Goal: Task Accomplishment & Management: Complete application form

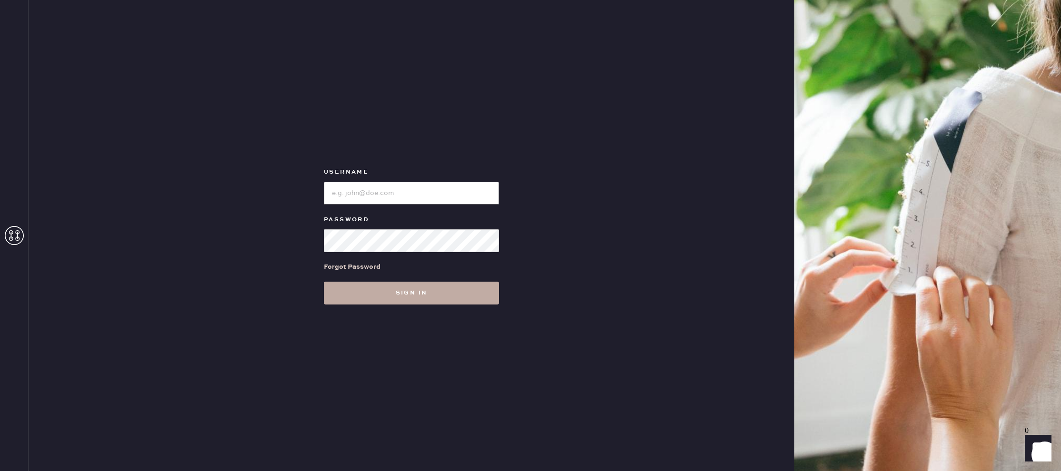
type input "reformationlajolla"
click at [450, 292] on button "Sign in" at bounding box center [411, 293] width 175 height 23
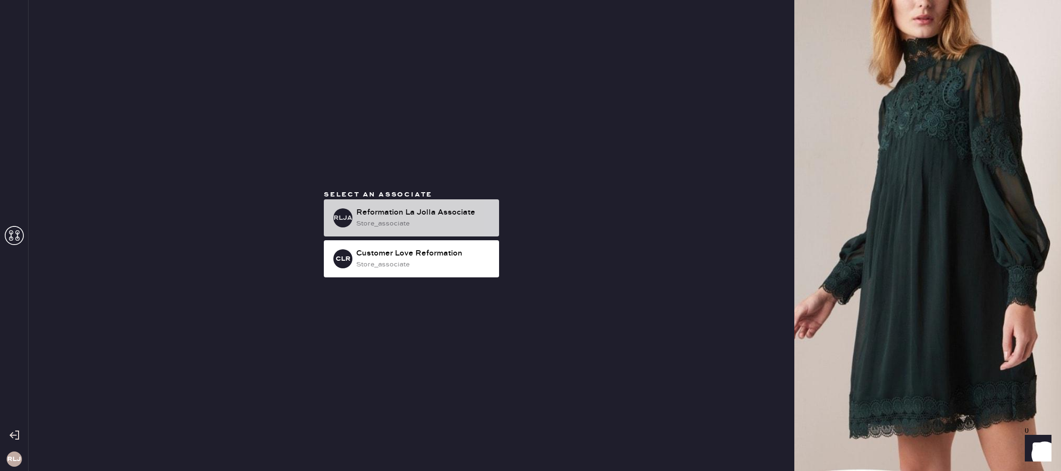
click at [464, 228] on div "store_associate" at bounding box center [423, 223] width 135 height 10
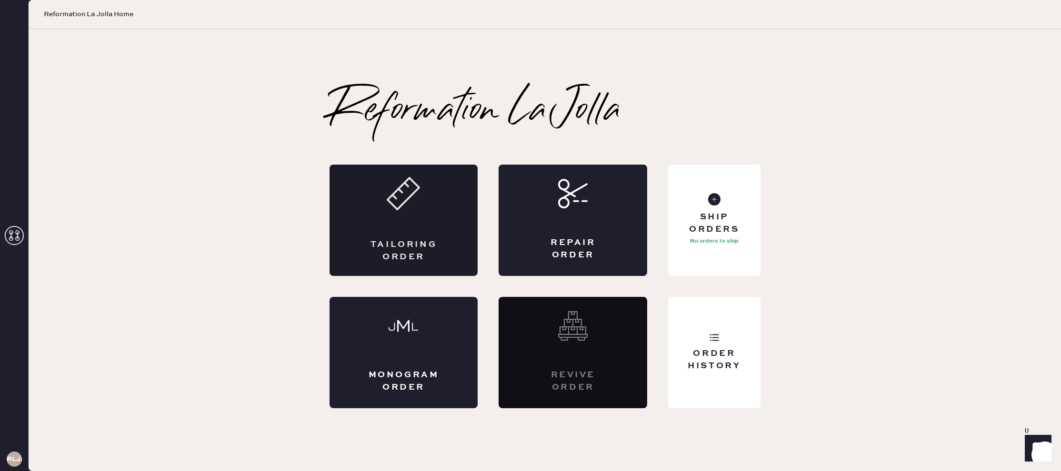
click at [397, 218] on div "Tailoring Order" at bounding box center [403, 220] width 149 height 111
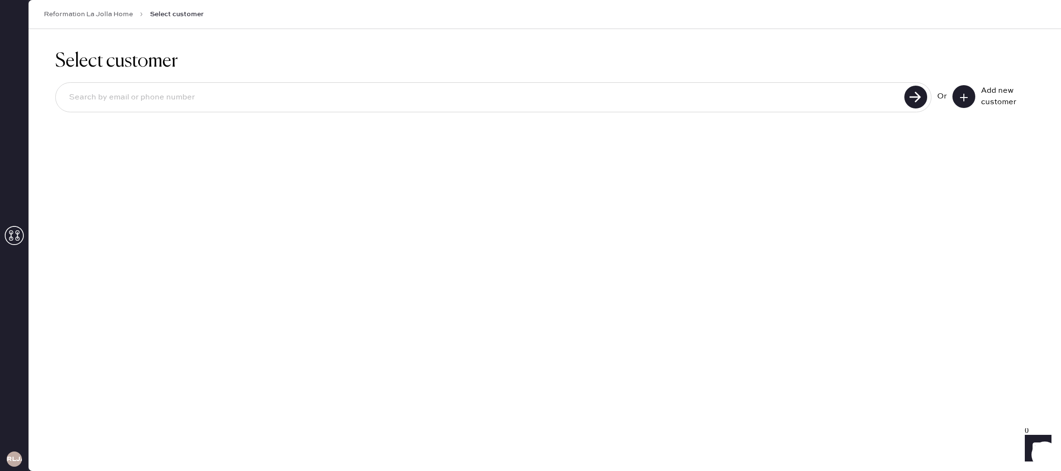
click at [964, 93] on icon at bounding box center [964, 98] width 10 height 10
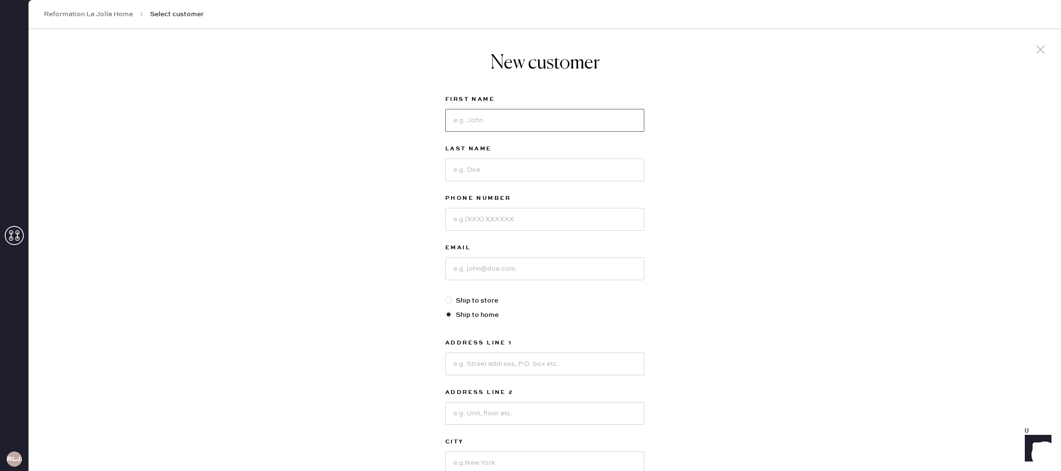
click at [632, 124] on input at bounding box center [544, 120] width 199 height 23
type input "[PERSON_NAME]"
type input "J"
click at [516, 221] on input at bounding box center [544, 219] width 199 height 23
type input "[PHONE_NUMBER]"
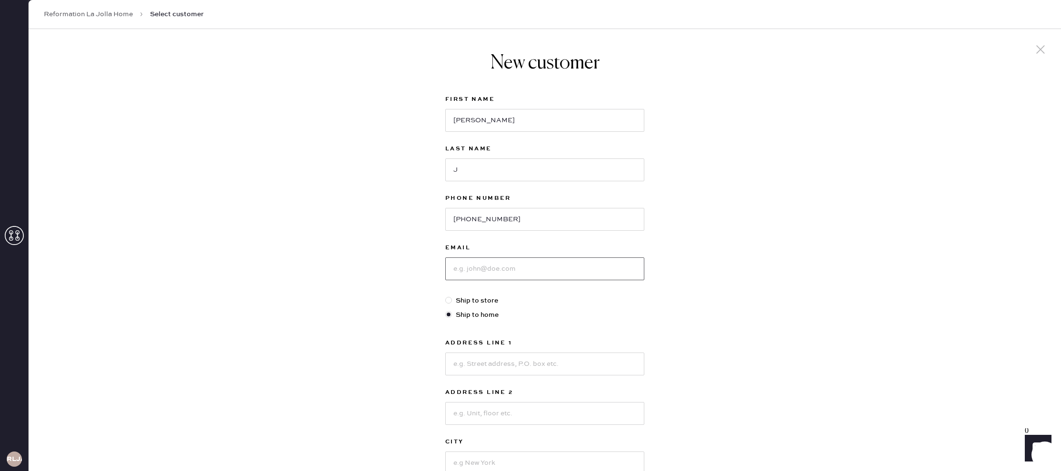
click at [507, 273] on input at bounding box center [544, 269] width 199 height 23
type input "[EMAIL_ADDRESS][DOMAIN_NAME]"
click at [513, 363] on input at bounding box center [544, 364] width 199 height 23
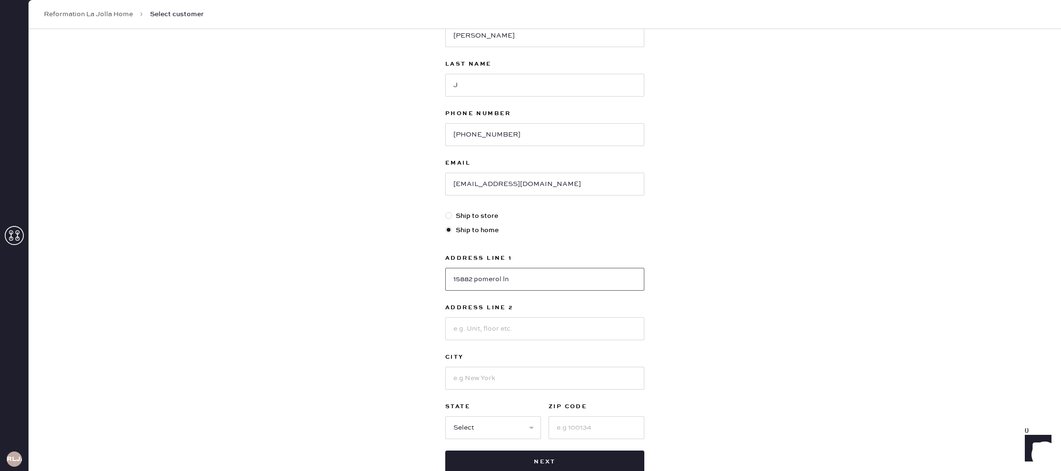
scroll to position [87, 0]
type input "15882 pomerol ln"
click at [494, 377] on input at bounding box center [544, 376] width 199 height 23
type input "[GEOGRAPHIC_DATA]"
click at [521, 423] on select "Select AK AL AR AZ CA CO CT [GEOGRAPHIC_DATA] DE FL [GEOGRAPHIC_DATA] HI [GEOGR…" at bounding box center [493, 426] width 96 height 23
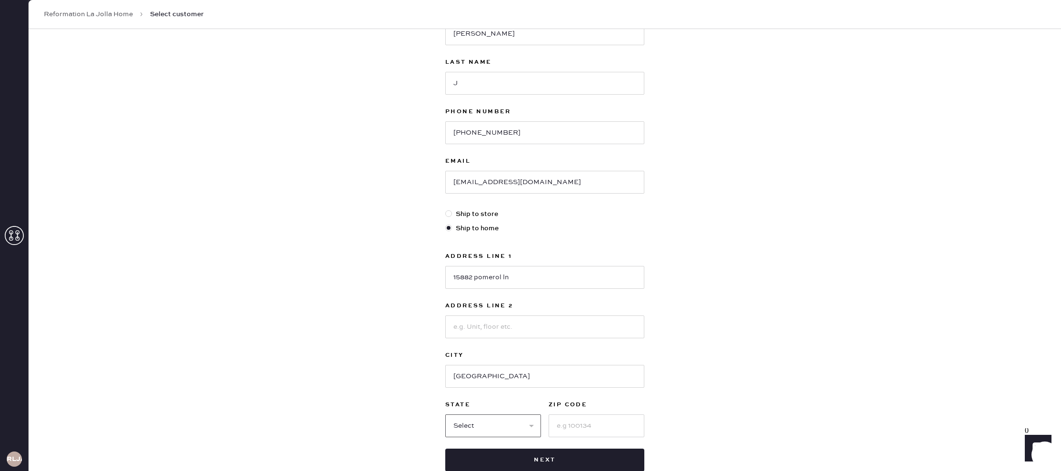
select select "CA"
click at [445, 415] on select "Select AK AL AR AZ CA CO CT [GEOGRAPHIC_DATA] DE FL [GEOGRAPHIC_DATA] HI [GEOGR…" at bounding box center [493, 426] width 96 height 23
click at [573, 422] on input at bounding box center [596, 426] width 96 height 23
type input "92127"
click at [567, 458] on button "Next" at bounding box center [544, 460] width 199 height 23
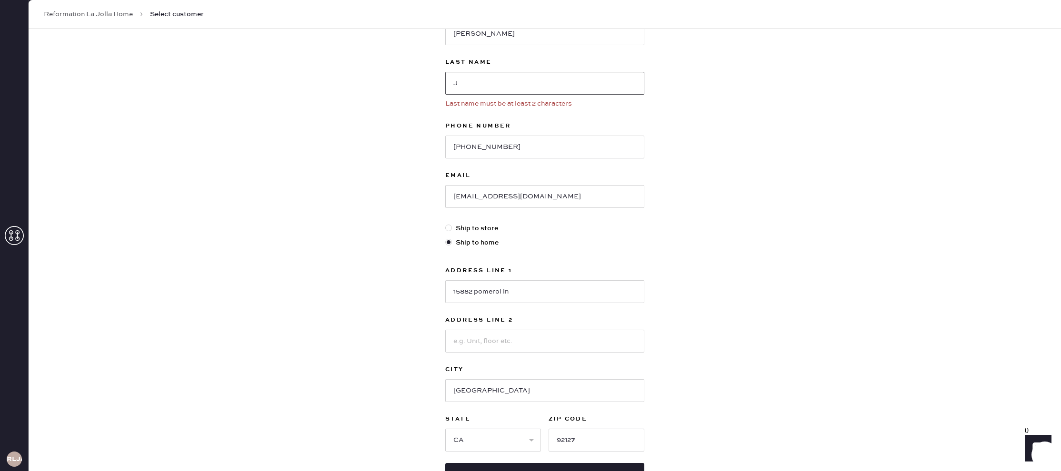
click at [481, 79] on input "J" at bounding box center [544, 83] width 199 height 23
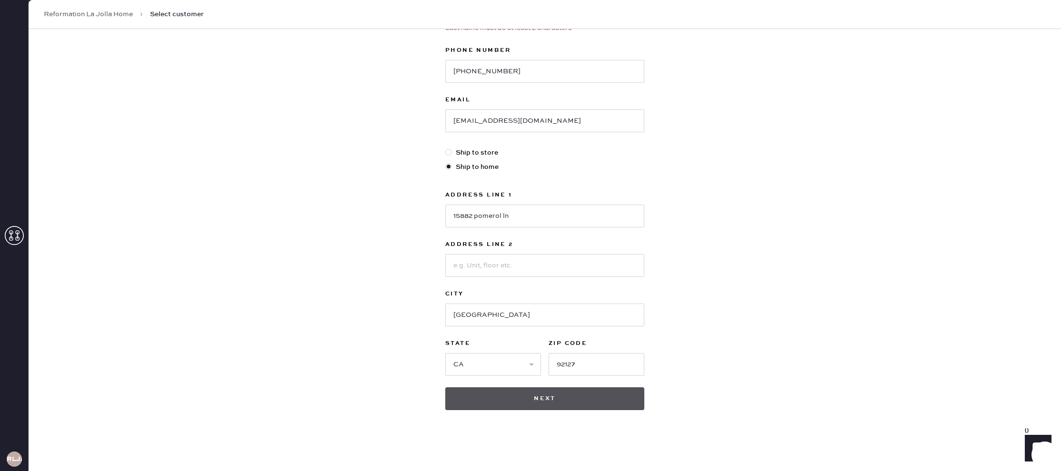
type input "[PERSON_NAME]"
click at [590, 397] on button "Next" at bounding box center [544, 398] width 199 height 23
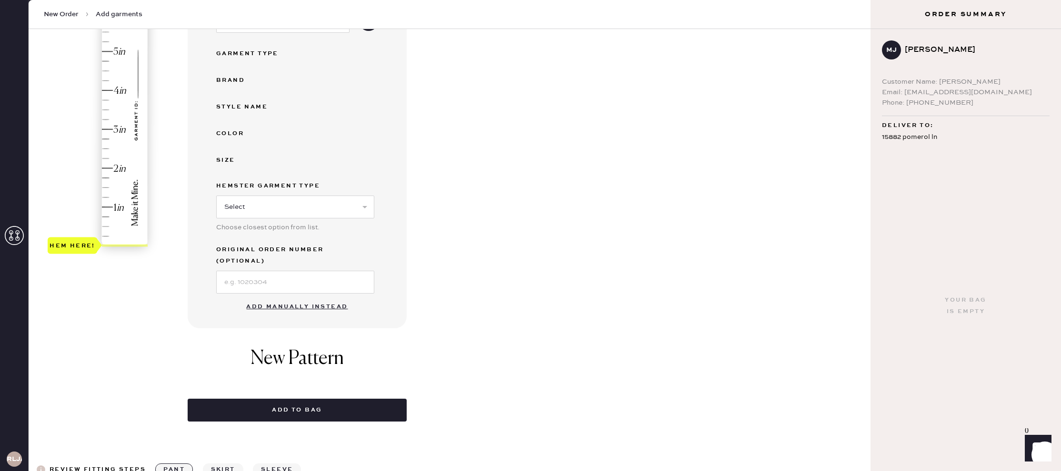
scroll to position [170, 0]
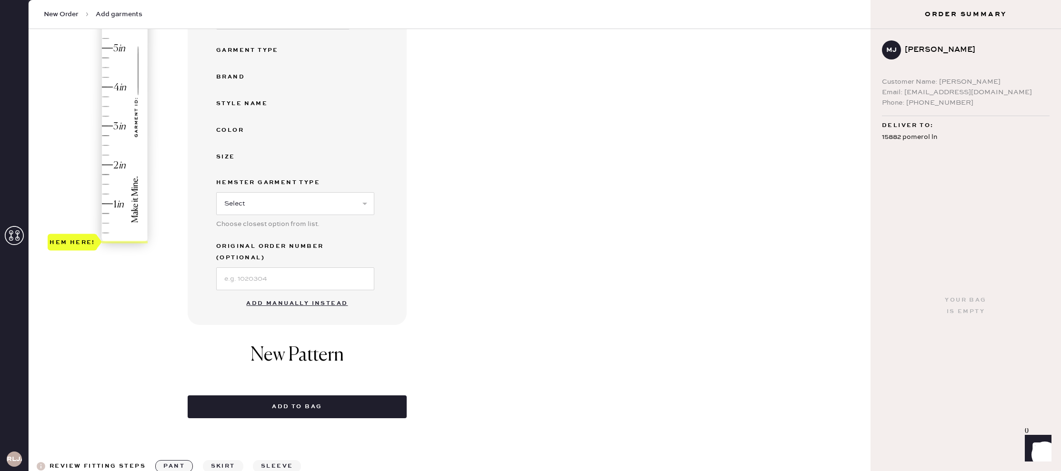
click at [306, 294] on button "Add manually instead" at bounding box center [296, 303] width 113 height 19
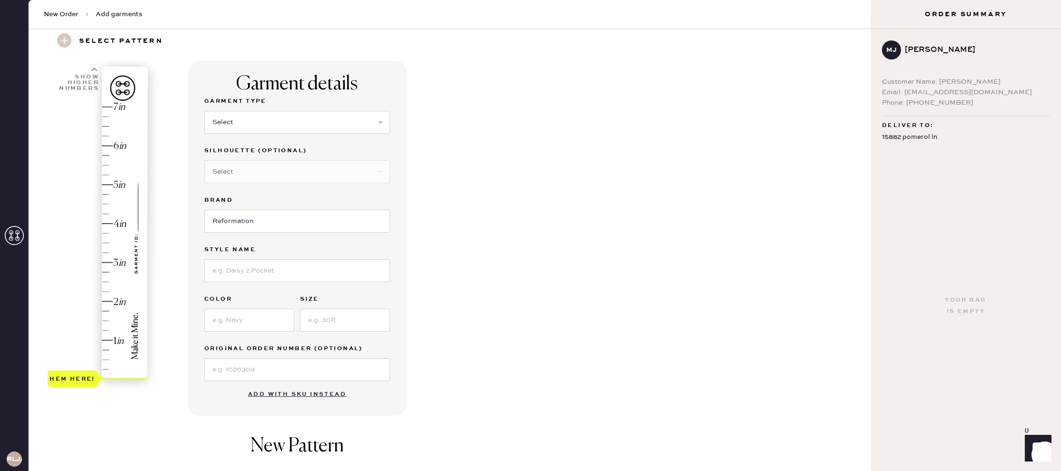
scroll to position [15, 0]
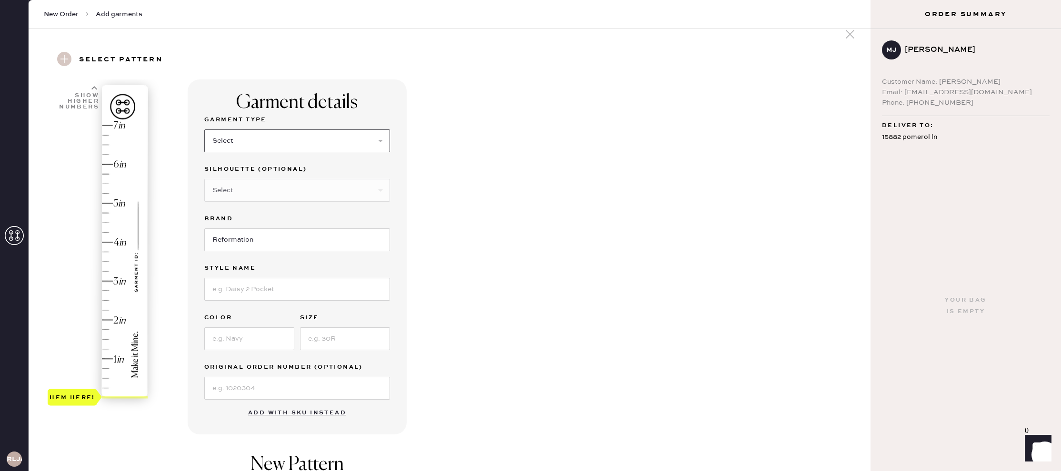
click at [382, 141] on select "Select Basic Skirt Jeans Leggings Pants Shorts Basic Sleeved Dress Basic Sleeve…" at bounding box center [297, 140] width 186 height 23
select select "4"
click at [204, 129] on select "Select Basic Skirt Jeans Leggings Pants Shorts Basic Sleeved Dress Basic Sleeve…" at bounding box center [297, 140] width 186 height 23
click at [356, 190] on select "Select Joggers Shorts Cropped Flare Boot Cut Straight Skinny Other" at bounding box center [297, 190] width 186 height 23
select select "11"
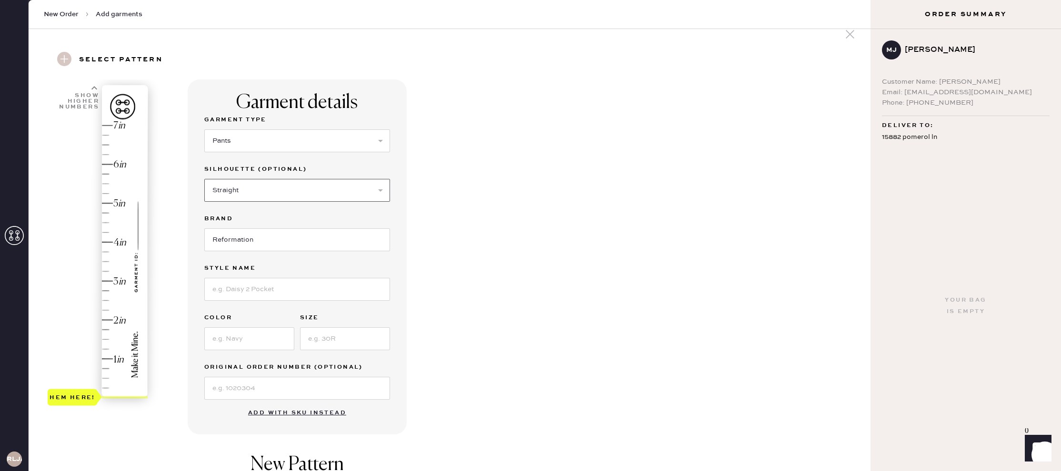
click at [204, 179] on select "Select Joggers Shorts Cropped Flare Boot Cut Straight Skinny Other" at bounding box center [297, 190] width 186 height 23
click at [326, 288] on input at bounding box center [297, 289] width 186 height 23
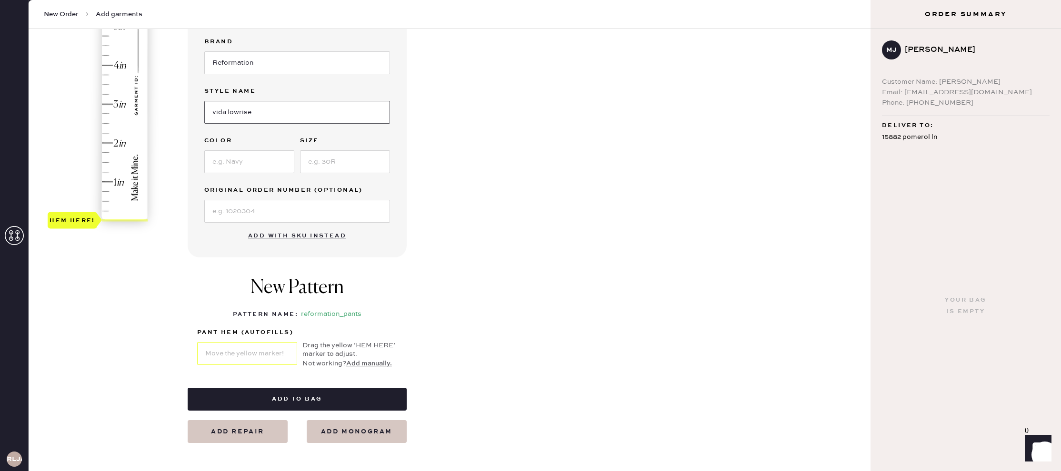
scroll to position [194, 0]
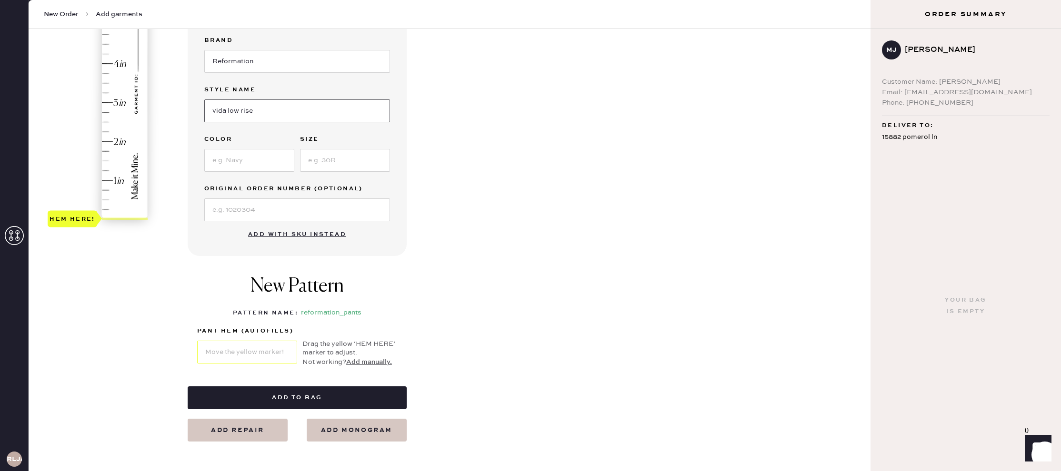
type input "vida low rise"
click at [248, 160] on input at bounding box center [249, 160] width 90 height 23
type input "Mole"
click at [327, 161] on input at bounding box center [345, 160] width 90 height 23
type input "2"
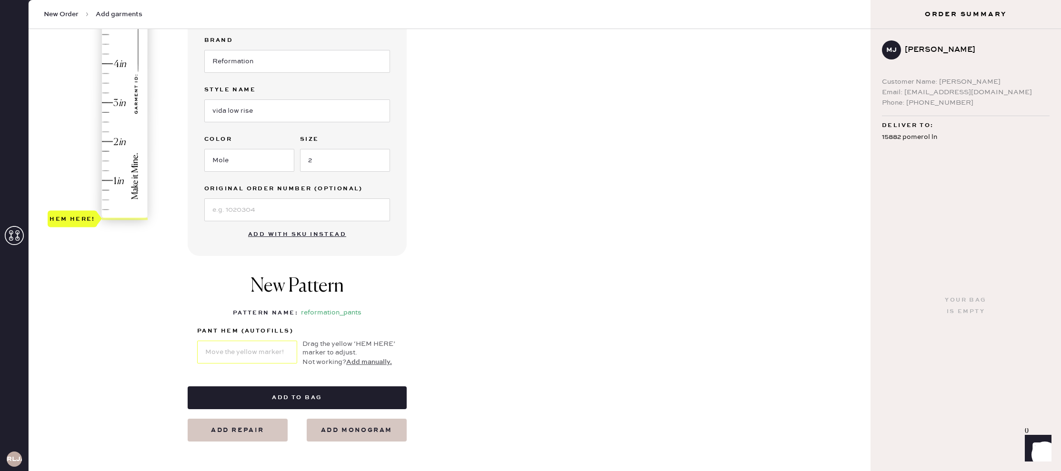
click at [465, 190] on div "Garment details Garment Type Select Basic Skirt Jeans Leggings Pants Shorts Bas…" at bounding box center [525, 171] width 675 height 541
type input "0.75"
click at [111, 190] on div "Hem here!" at bounding box center [98, 83] width 101 height 281
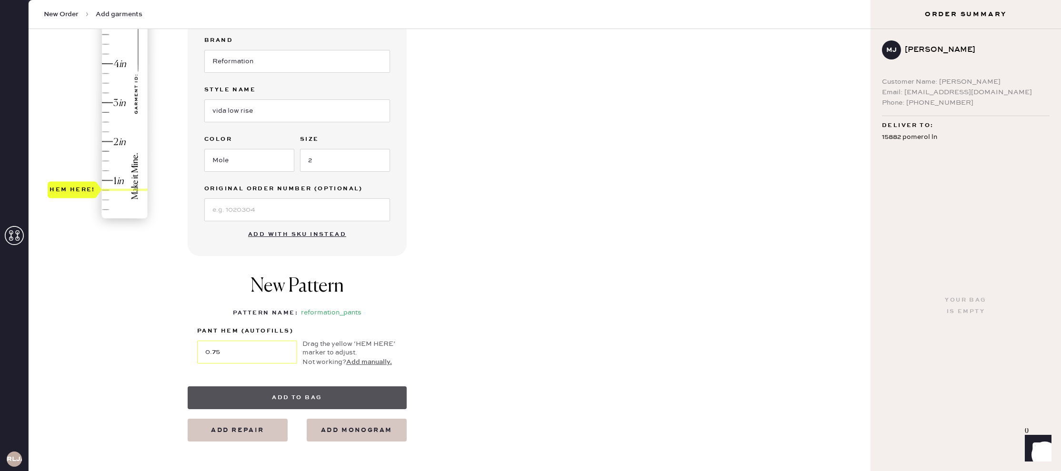
click at [305, 395] on button "Add to bag" at bounding box center [297, 398] width 219 height 23
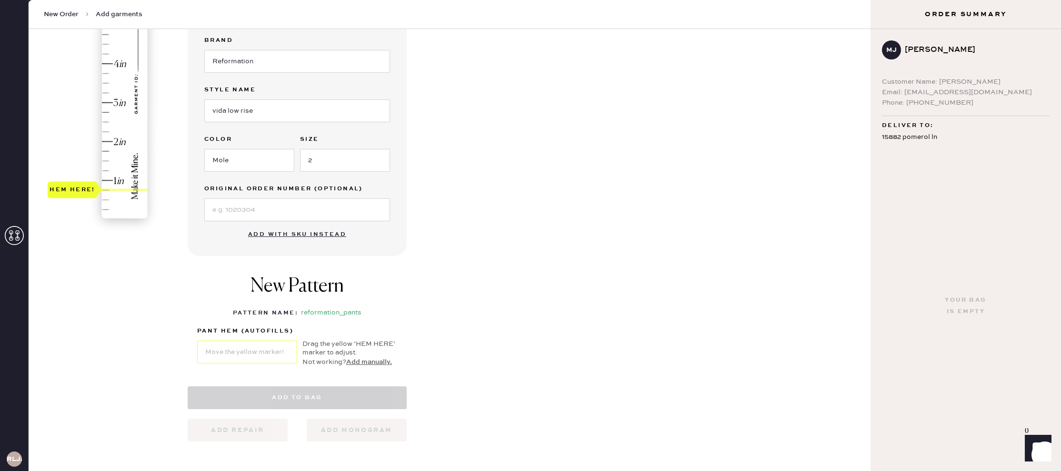
select select "4"
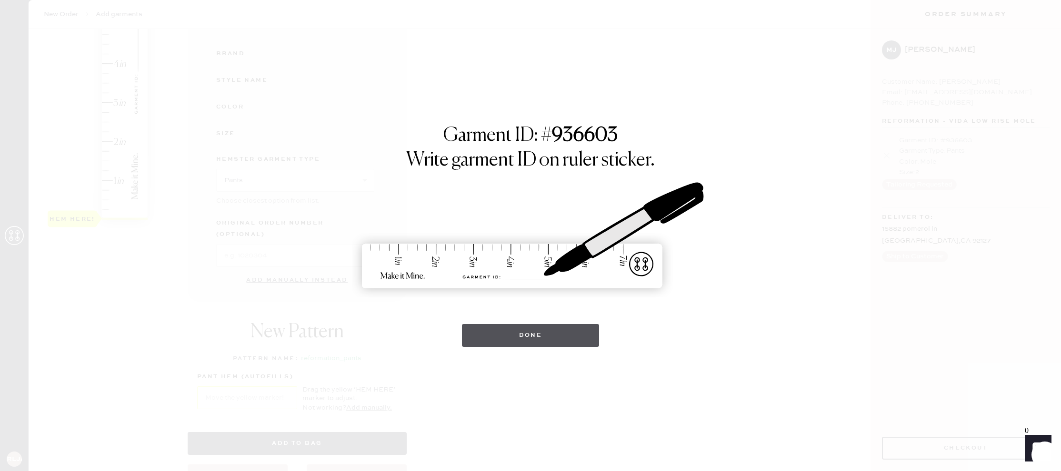
click at [520, 337] on button "Done" at bounding box center [531, 335] width 138 height 23
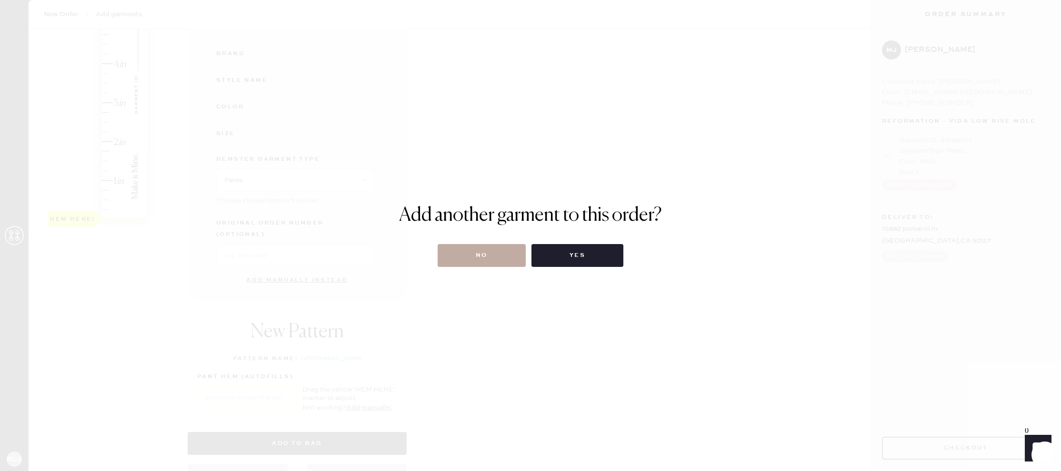
click at [486, 253] on button "No" at bounding box center [481, 255] width 88 height 23
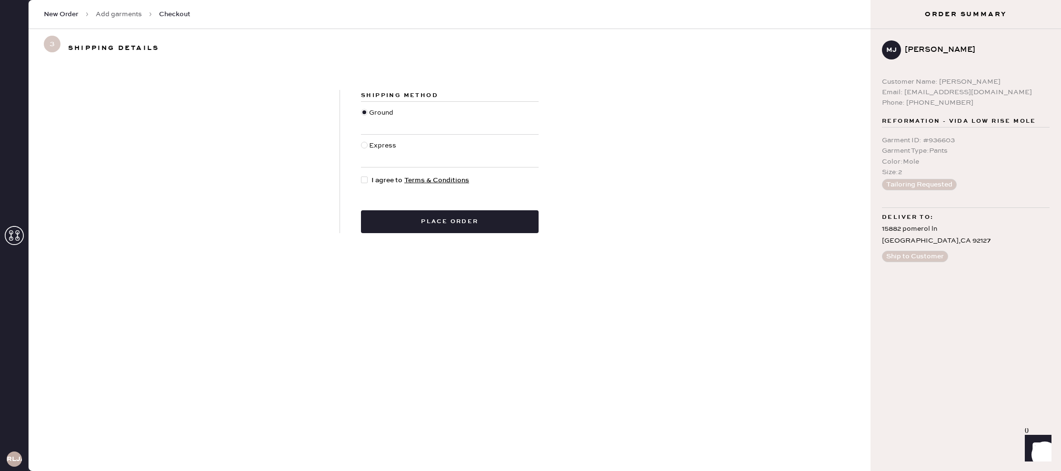
click at [368, 179] on div at bounding box center [366, 180] width 10 height 10
click at [361, 176] on input "I agree to Terms & Conditions" at bounding box center [361, 175] width 0 height 0
checkbox input "true"
click at [454, 221] on button "Place order" at bounding box center [450, 221] width 178 height 23
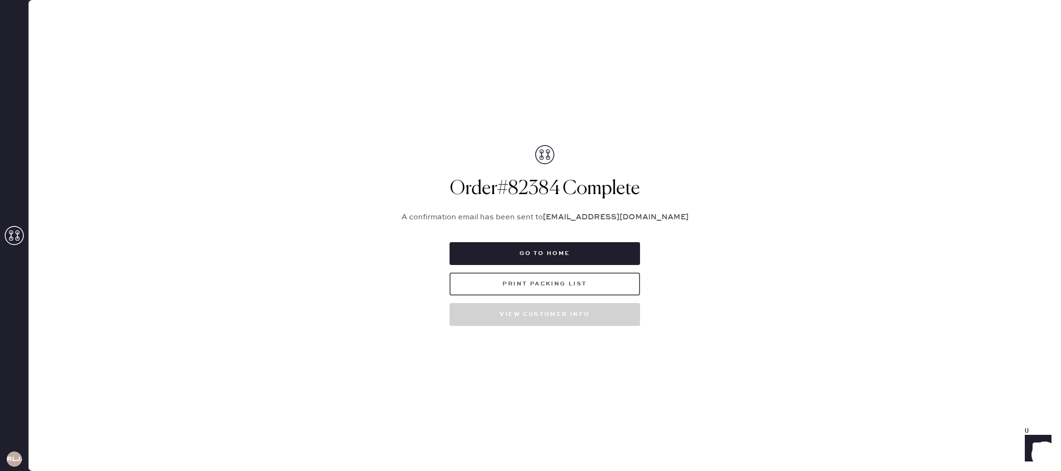
click at [555, 279] on button "Print Packing List" at bounding box center [544, 284] width 190 height 23
click at [584, 252] on button "Go to home" at bounding box center [544, 253] width 190 height 23
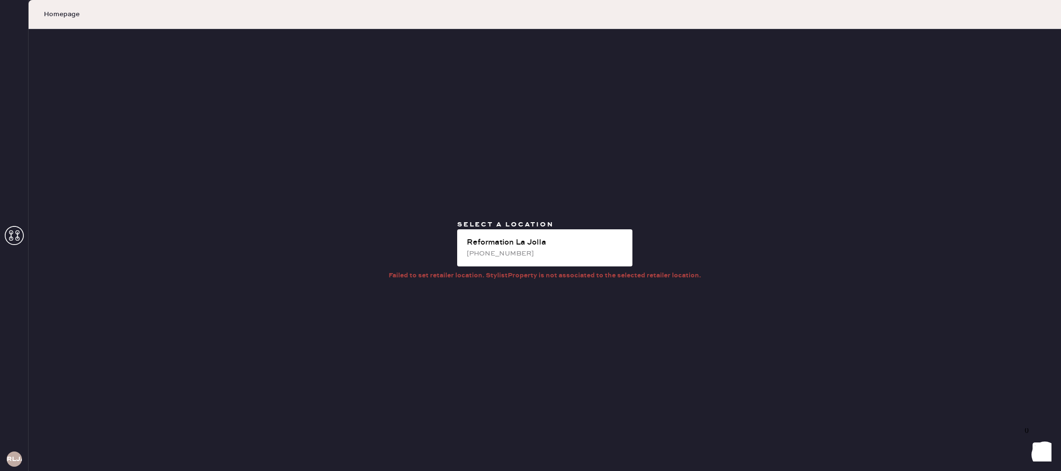
click at [15, 233] on icon at bounding box center [14, 235] width 19 height 19
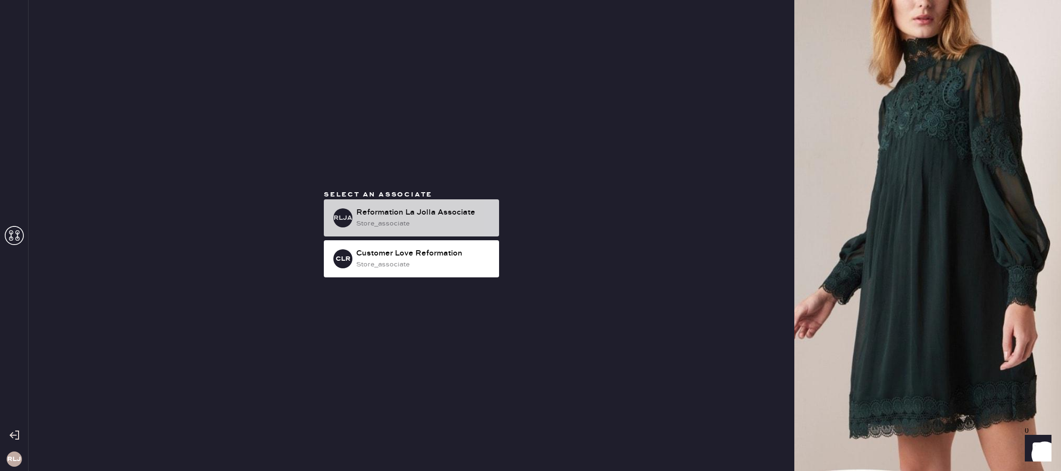
drag, startPoint x: 453, startPoint y: 213, endPoint x: 447, endPoint y: 215, distance: 5.6
click at [452, 214] on div "Reformation La Jolla Associate" at bounding box center [423, 212] width 135 height 11
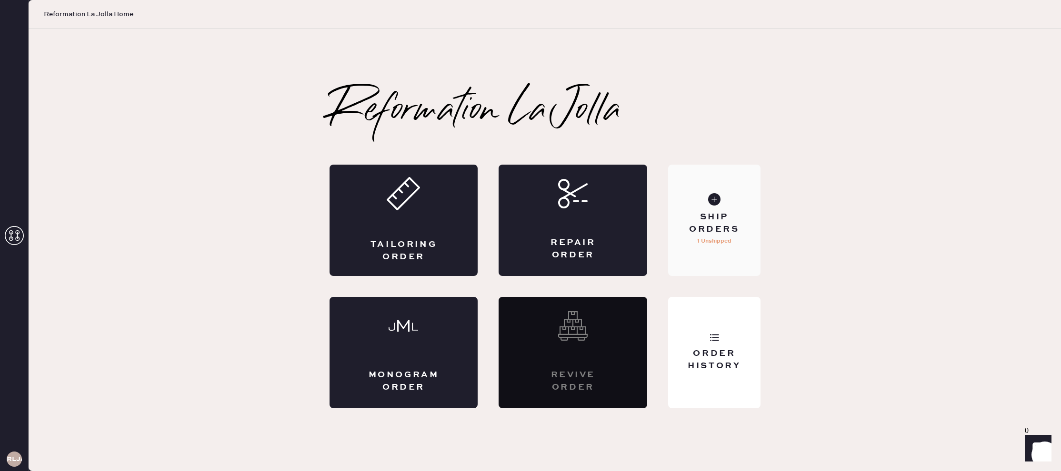
click at [731, 215] on div "Ship Orders" at bounding box center [713, 223] width 77 height 24
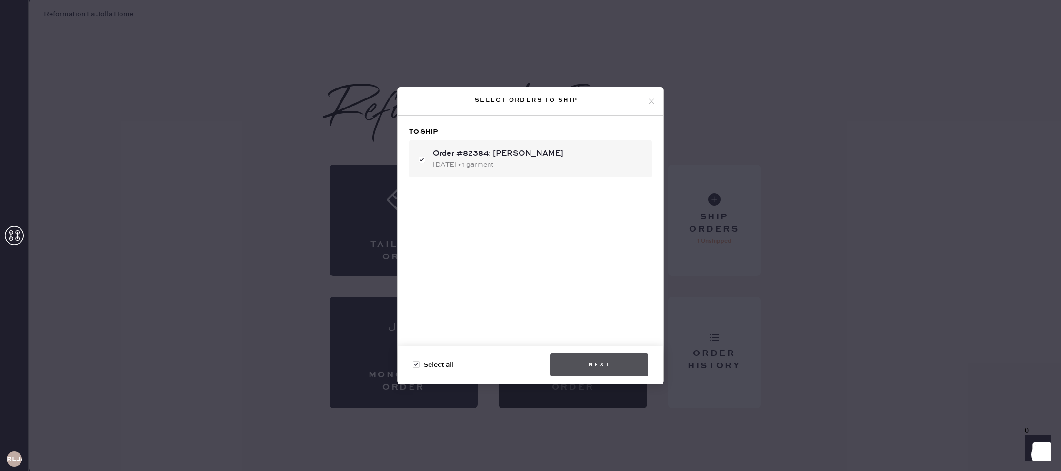
click at [595, 363] on button "Next" at bounding box center [599, 365] width 98 height 23
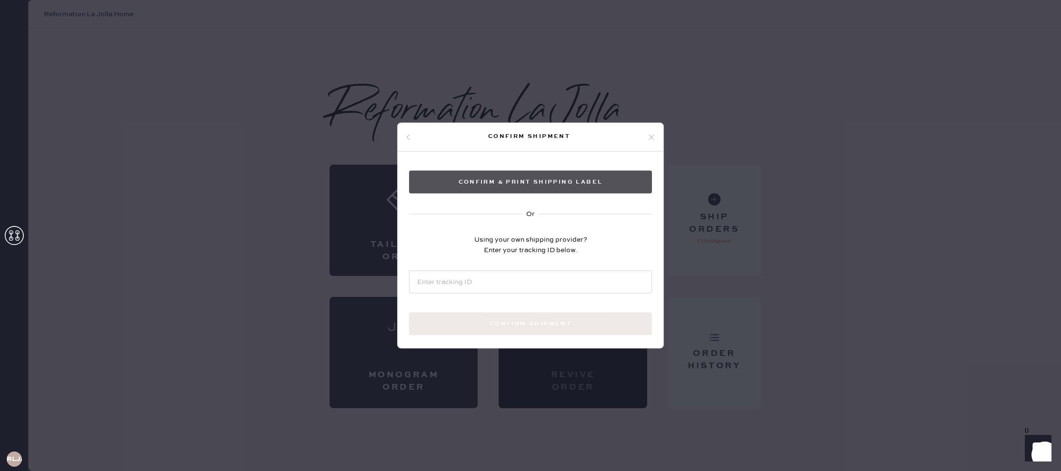
click at [525, 180] on button "Confirm & Print shipping label" at bounding box center [530, 182] width 243 height 23
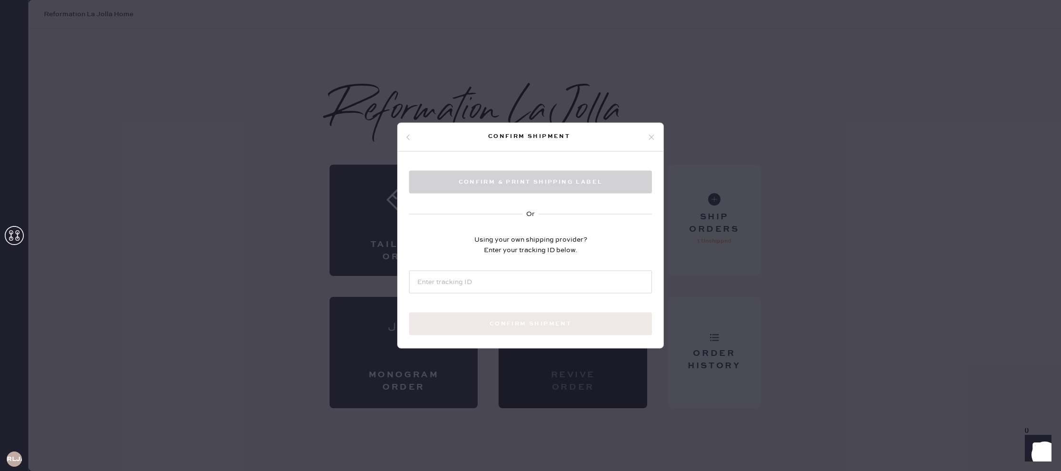
click at [651, 135] on icon at bounding box center [651, 137] width 9 height 9
